Goal: Information Seeking & Learning: Learn about a topic

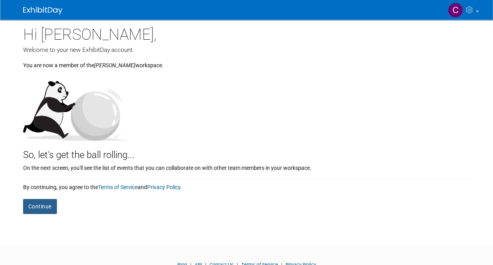
click at [42, 205] on button "Continue" at bounding box center [40, 206] width 34 height 15
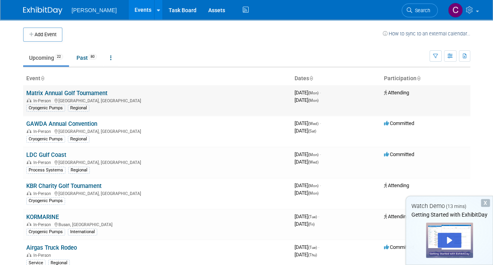
click at [165, 114] on td "Matrix Annual Golf Tournament In-Person Tulsa, OK Cryogenic Pumps Regional" at bounding box center [157, 100] width 268 height 31
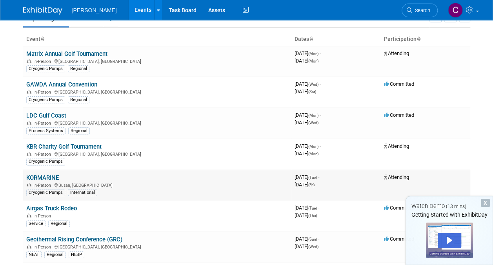
scroll to position [78, 0]
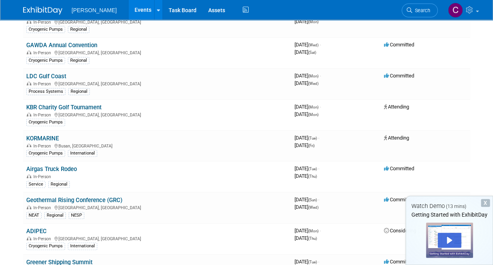
click at [88, 108] on link "KBR Charity Golf Tournament" at bounding box center [63, 107] width 75 height 7
click at [62, 168] on link "Airgas Truck Rodeo" at bounding box center [51, 168] width 51 height 7
click at [39, 135] on link "KORMARINE" at bounding box center [42, 138] width 33 height 7
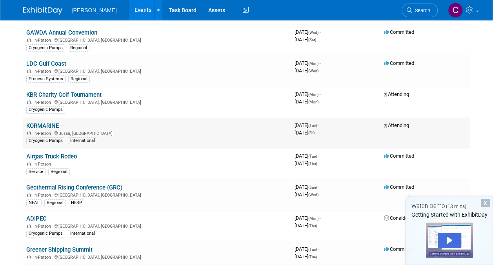
scroll to position [0, 0]
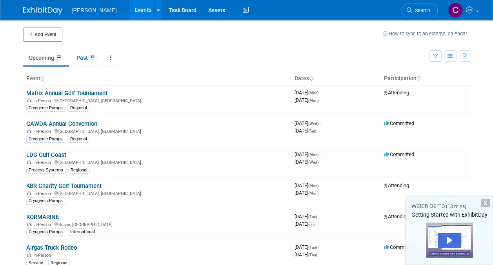
click at [487, 202] on div "X" at bounding box center [485, 203] width 9 height 8
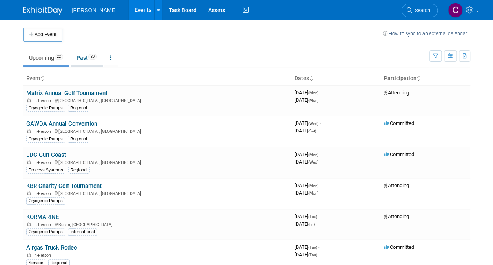
click at [79, 57] on link "Past 80" at bounding box center [87, 57] width 32 height 15
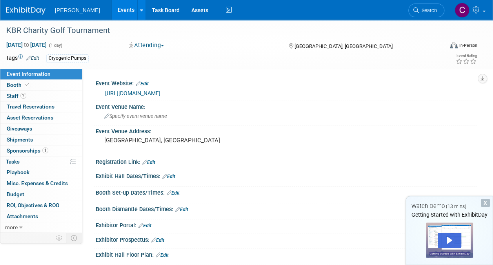
click at [487, 204] on div "X" at bounding box center [485, 203] width 9 height 8
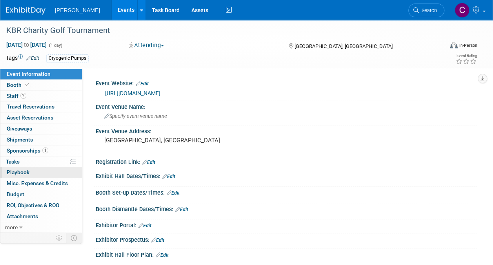
click at [12, 173] on span "Playbook 0" at bounding box center [18, 172] width 23 height 6
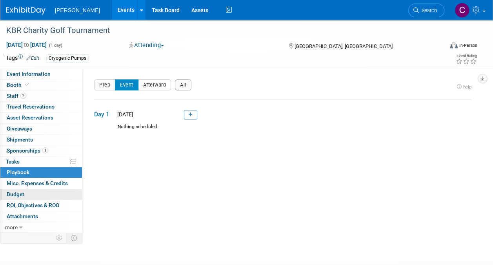
click at [18, 193] on span "Budget" at bounding box center [16, 194] width 18 height 6
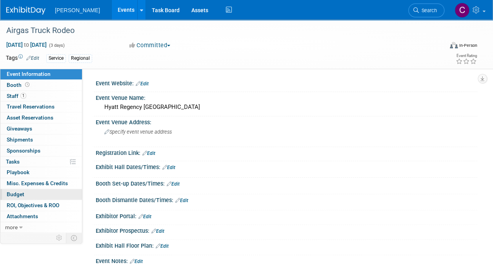
click at [22, 192] on span "Budget" at bounding box center [16, 194] width 18 height 6
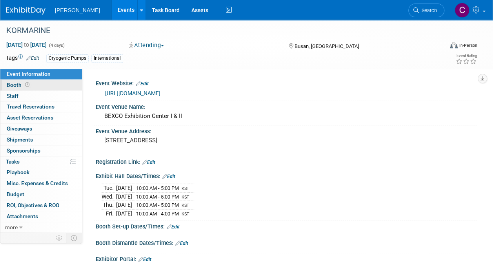
click at [10, 83] on span "Booth" at bounding box center [19, 85] width 24 height 6
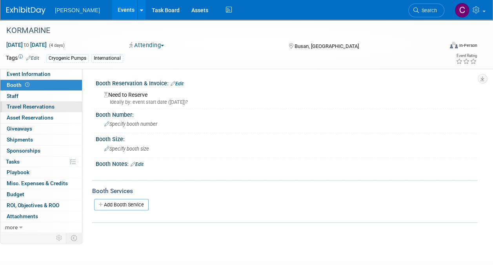
click at [31, 108] on span "Travel Reservations 0" at bounding box center [31, 106] width 48 height 6
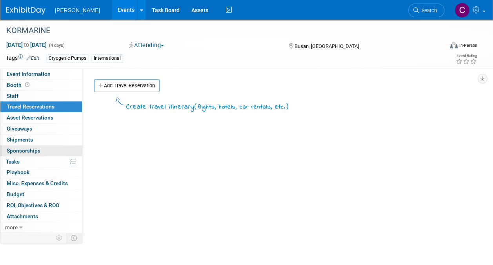
click at [23, 145] on link "0 Sponsorships 0" at bounding box center [41, 150] width 82 height 11
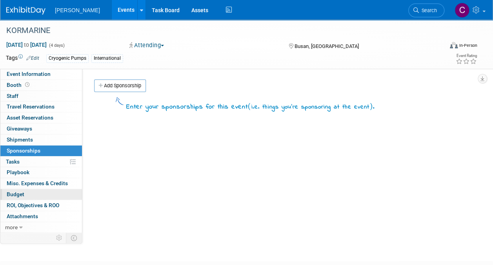
click at [15, 191] on span "Budget" at bounding box center [16, 194] width 18 height 6
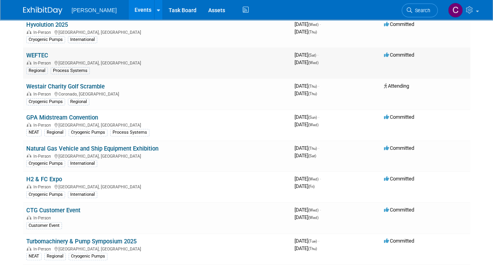
scroll to position [78, 0]
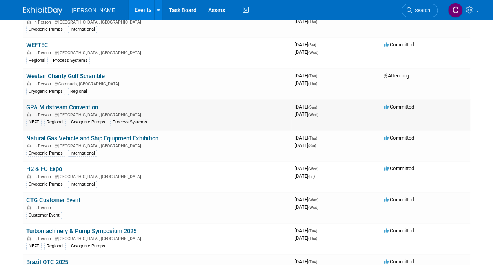
click at [84, 105] on link "GPA Midstream Convention" at bounding box center [62, 107] width 72 height 7
click at [154, 11] on link at bounding box center [158, 10] width 8 height 20
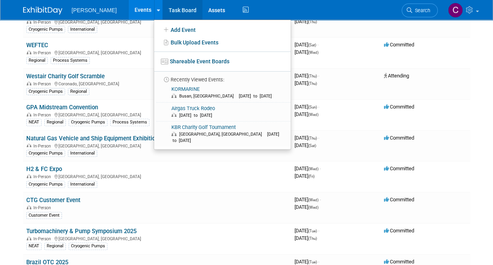
click at [168, 10] on link "Task Board" at bounding box center [183, 10] width 40 height 20
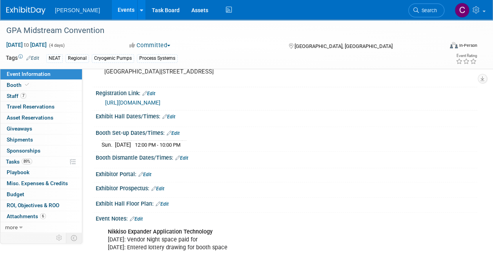
scroll to position [78, 0]
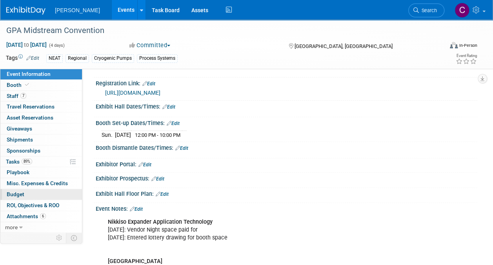
click at [24, 192] on link "Budget" at bounding box center [41, 194] width 82 height 11
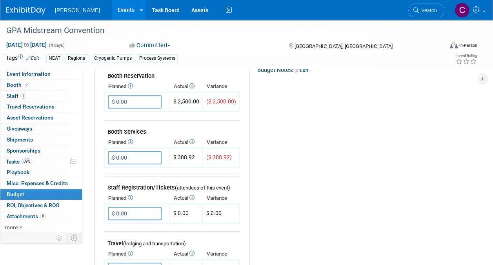
scroll to position [0, 0]
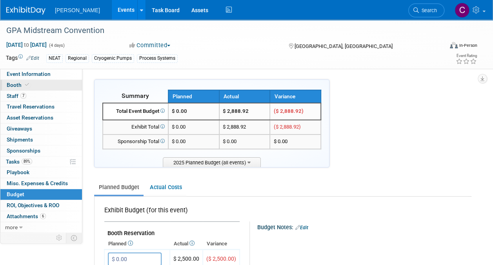
click at [21, 82] on span "Booth" at bounding box center [19, 85] width 24 height 6
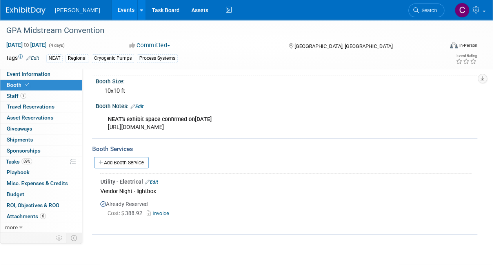
scroll to position [78, 0]
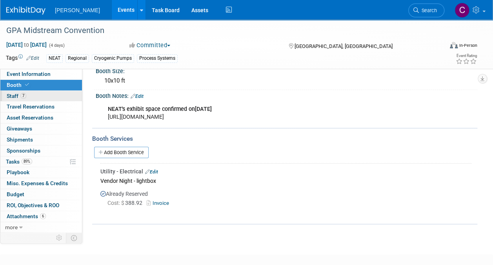
click at [8, 95] on span "Staff 7" at bounding box center [17, 96] width 20 height 6
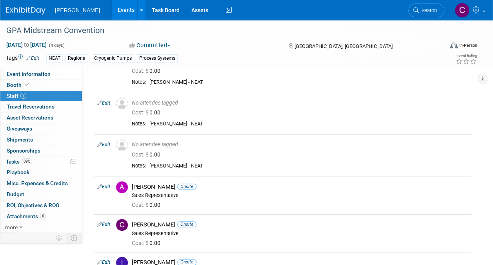
scroll to position [0, 0]
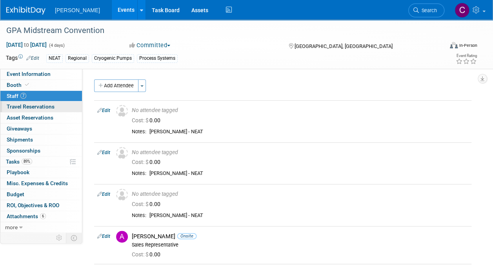
click at [23, 107] on span "Travel Reservations 0" at bounding box center [31, 106] width 48 height 6
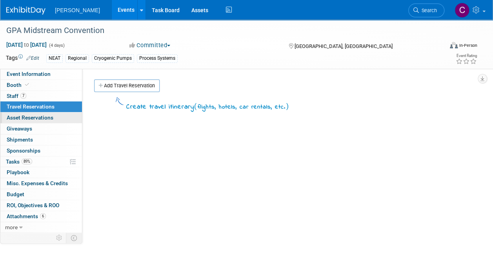
click at [21, 121] on link "0 Asset Reservations 0" at bounding box center [41, 117] width 82 height 11
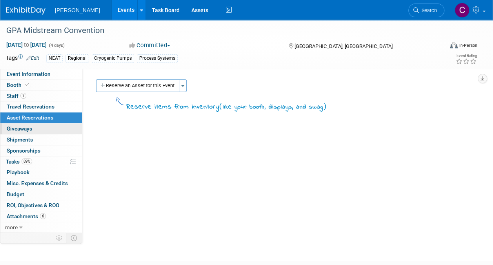
click at [22, 130] on span "Giveaways 0" at bounding box center [20, 128] width 26 height 6
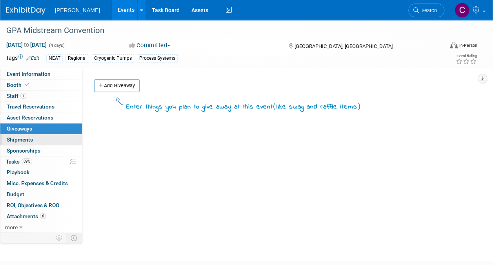
click at [22, 138] on span "Shipments 0" at bounding box center [20, 139] width 26 height 6
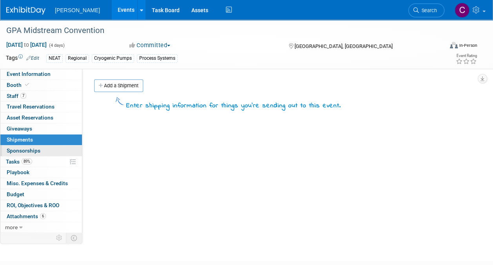
click at [20, 151] on span "Sponsorships 0" at bounding box center [24, 150] width 34 height 6
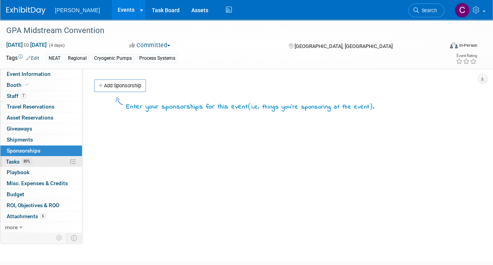
click at [11, 159] on span "Tasks 89%" at bounding box center [19, 161] width 26 height 6
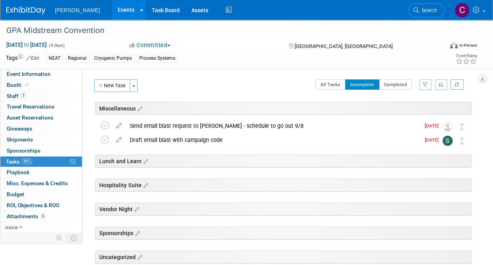
click at [126, 162] on div "Lunch and Learn" at bounding box center [283, 160] width 377 height 13
click at [122, 190] on div "Hospitality Suite" at bounding box center [283, 184] width 377 height 13
click at [22, 202] on span "ROI, Objectives & ROO 0" at bounding box center [33, 205] width 53 height 6
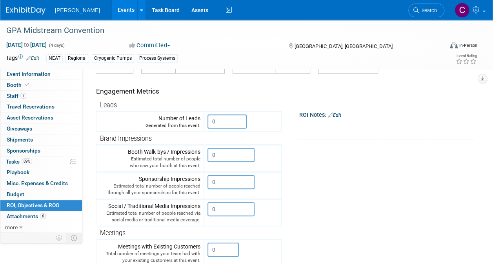
scroll to position [86, 0]
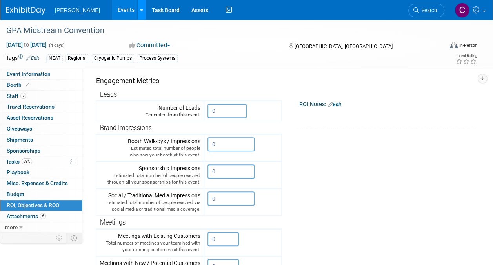
click at [140, 11] on icon at bounding box center [141, 10] width 3 height 5
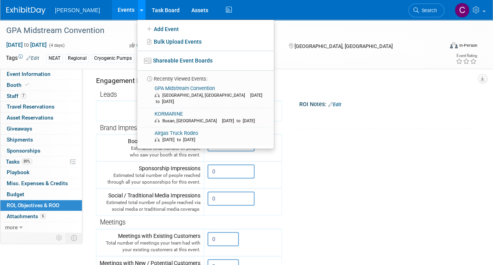
click at [140, 11] on icon at bounding box center [141, 10] width 3 height 5
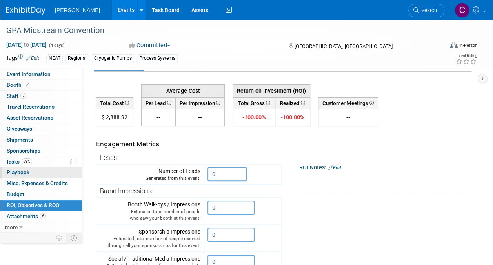
scroll to position [0, 0]
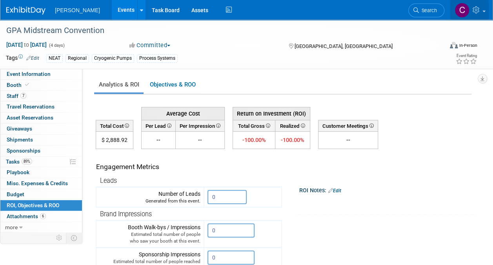
click at [487, 10] on link at bounding box center [470, 10] width 38 height 20
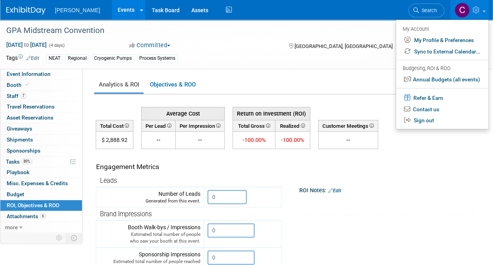
click at [487, 10] on link at bounding box center [470, 10] width 38 height 20
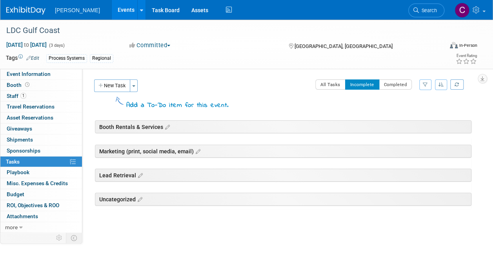
click at [154, 147] on div "Marketing (print, social media, email)" at bounding box center [283, 150] width 377 height 13
click at [153, 151] on div "Marketing (print, social media, email)" at bounding box center [283, 150] width 377 height 13
click at [23, 178] on link "0 Misc. Expenses & Credits 0" at bounding box center [41, 183] width 82 height 11
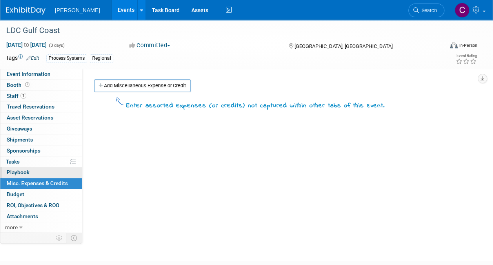
click at [19, 173] on span "Playbook 0" at bounding box center [18, 172] width 23 height 6
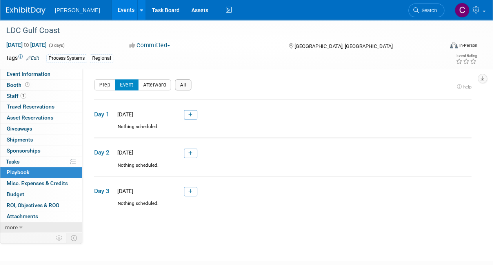
click at [15, 226] on span "more" at bounding box center [11, 227] width 13 height 6
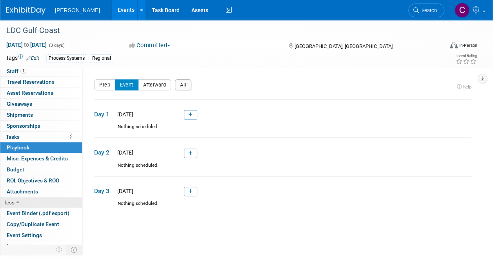
scroll to position [40, 0]
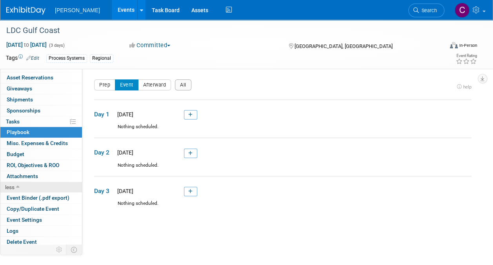
click at [14, 182] on link "less" at bounding box center [41, 187] width 82 height 11
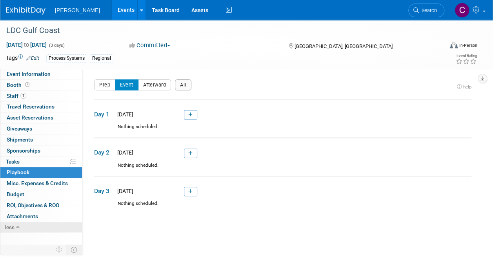
scroll to position [0, 0]
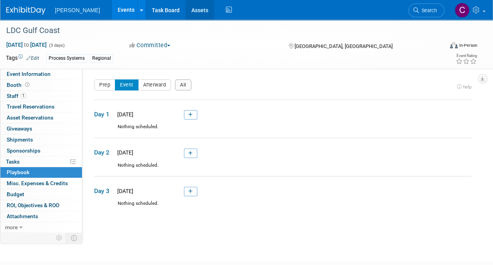
click at [186, 12] on link "Assets" at bounding box center [200, 10] width 29 height 20
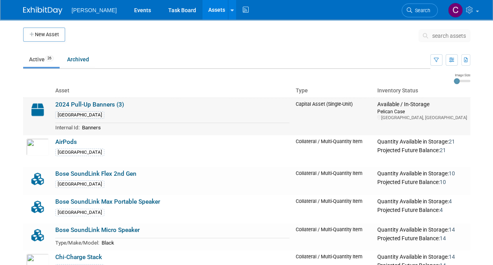
click at [100, 105] on link "2024 Pull-Up Banners (3)" at bounding box center [89, 104] width 69 height 7
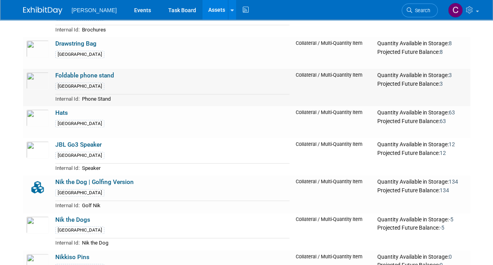
scroll to position [353, 0]
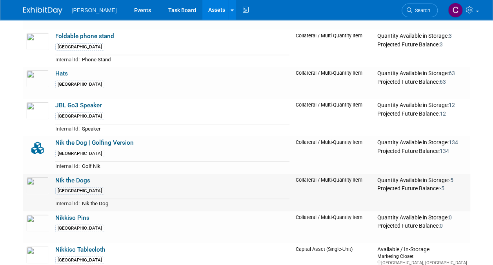
click at [82, 177] on link "Nik the Dogs" at bounding box center [72, 180] width 35 height 7
click at [86, 215] on link "Nikkiso Pins" at bounding box center [72, 217] width 34 height 7
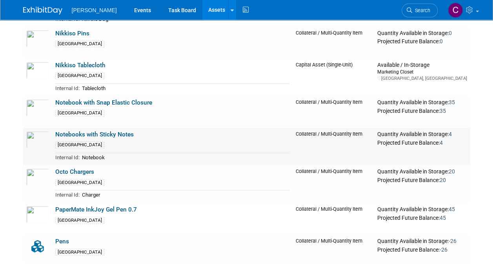
scroll to position [549, 0]
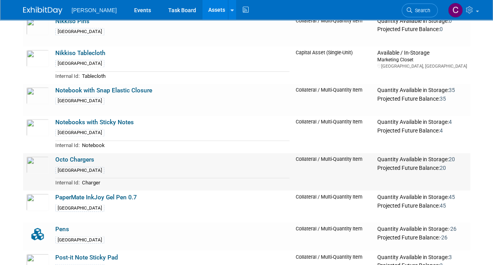
click at [81, 156] on link "Octo Chargers" at bounding box center [74, 159] width 39 height 7
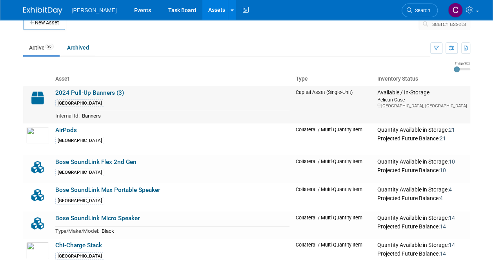
scroll to position [0, 0]
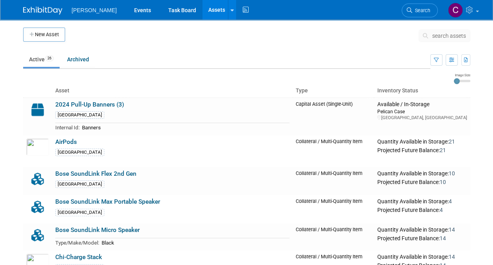
click at [93, 11] on span "[PERSON_NAME]" at bounding box center [94, 10] width 45 height 6
click at [128, 11] on link "Events" at bounding box center [142, 10] width 29 height 20
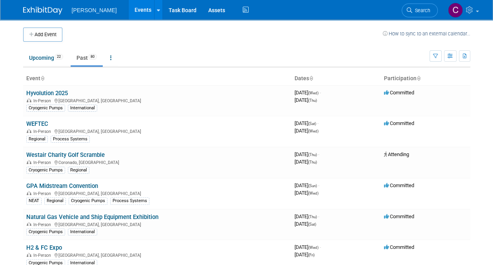
click at [95, 13] on span "[PERSON_NAME]" at bounding box center [94, 10] width 45 height 6
